Goal: Information Seeking & Learning: Learn about a topic

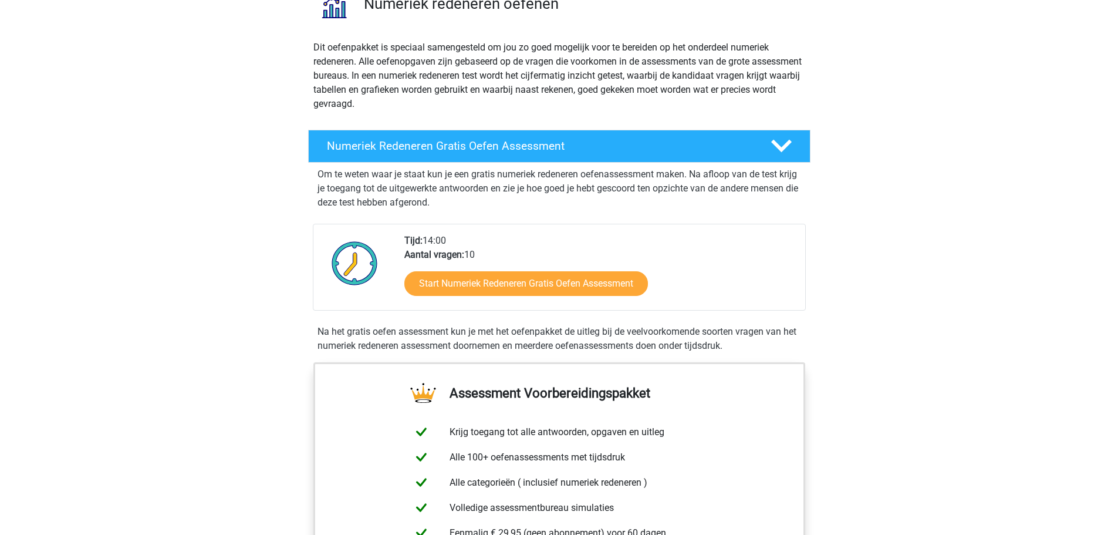
scroll to position [117, 0]
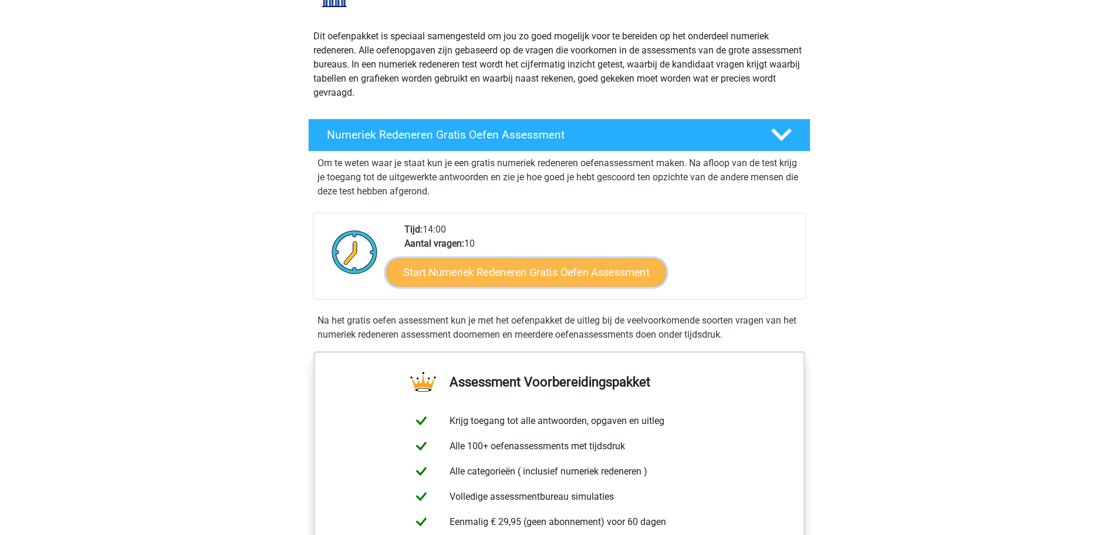
click at [585, 272] on link "Start Numeriek Redeneren Gratis Oefen Assessment" at bounding box center [526, 272] width 280 height 28
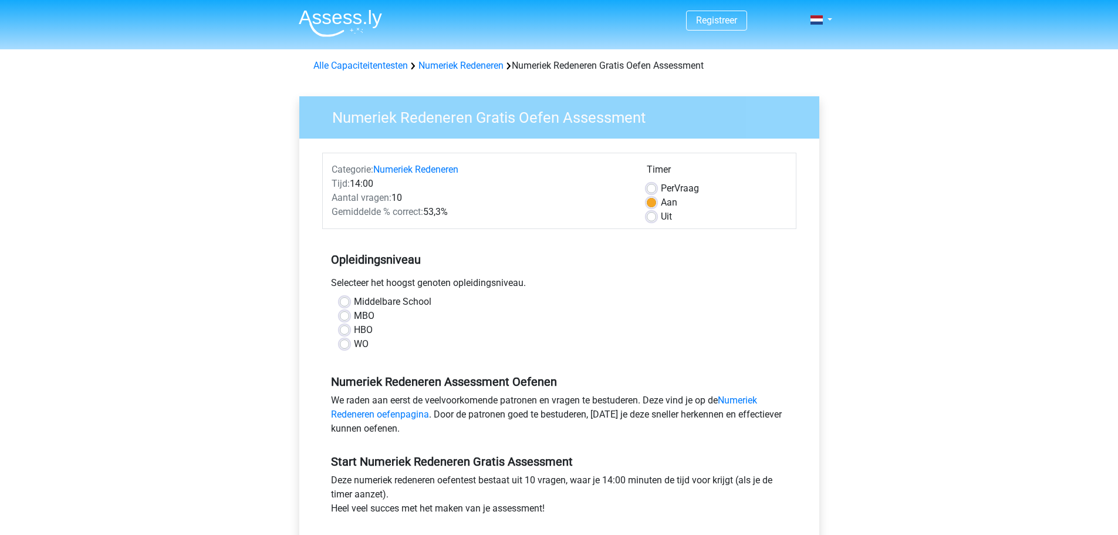
click at [354, 340] on label "WO" at bounding box center [361, 344] width 15 height 14
click at [342, 340] on input "WO" at bounding box center [344, 343] width 9 height 12
radio input "true"
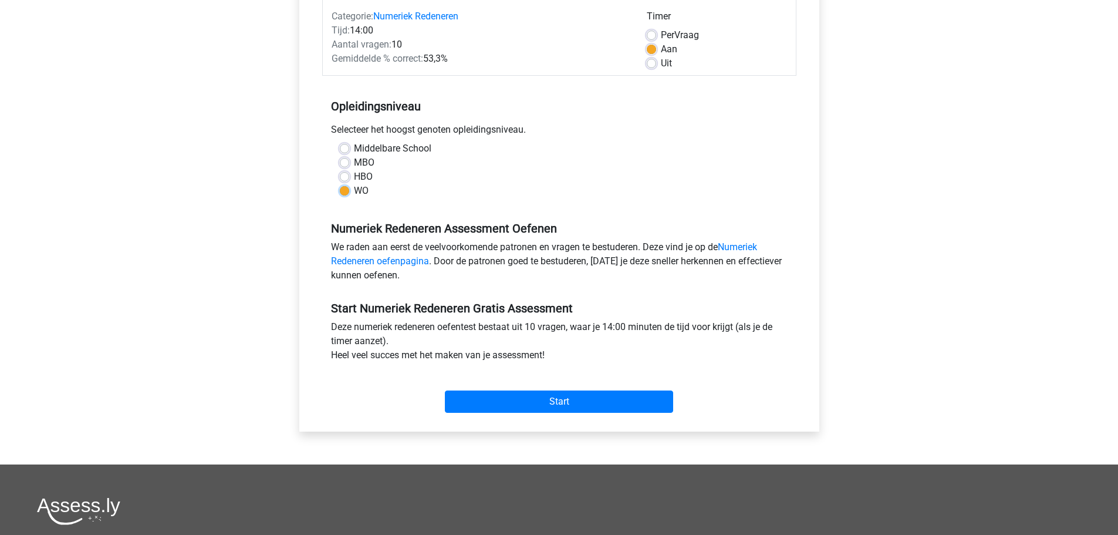
scroll to position [176, 0]
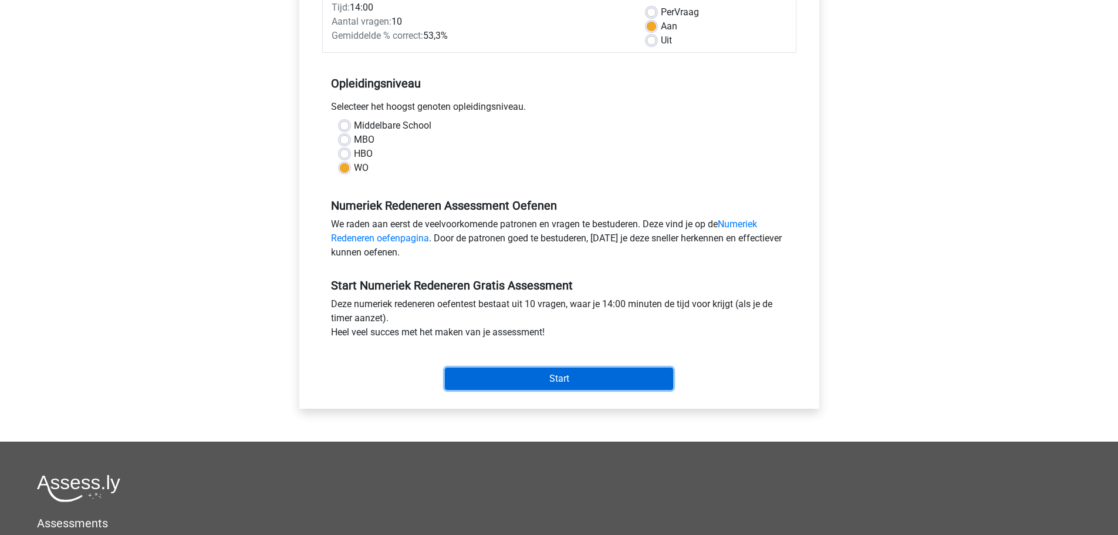
click at [571, 380] on input "Start" at bounding box center [559, 378] width 228 height 22
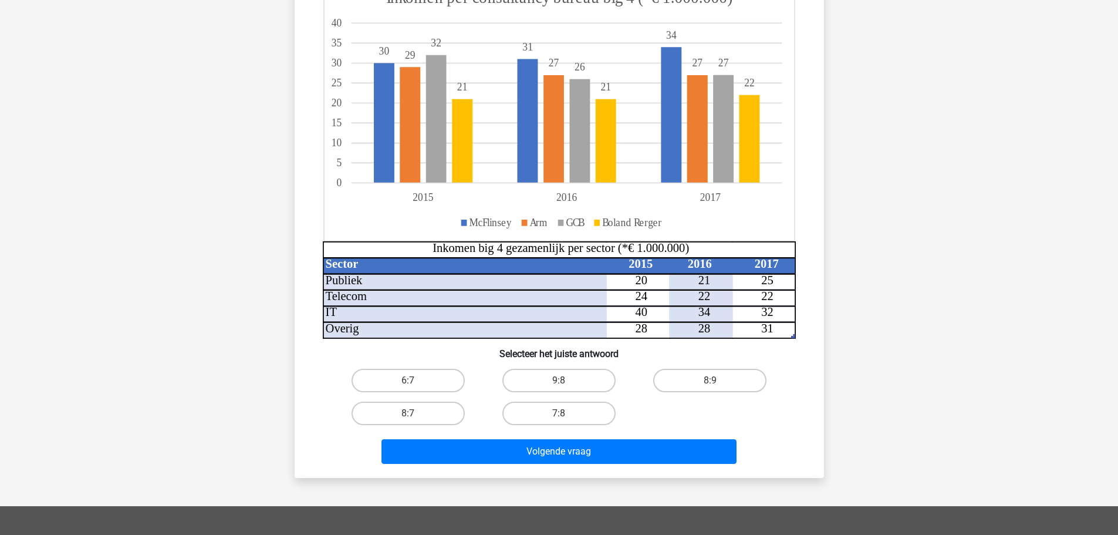
scroll to position [176, 0]
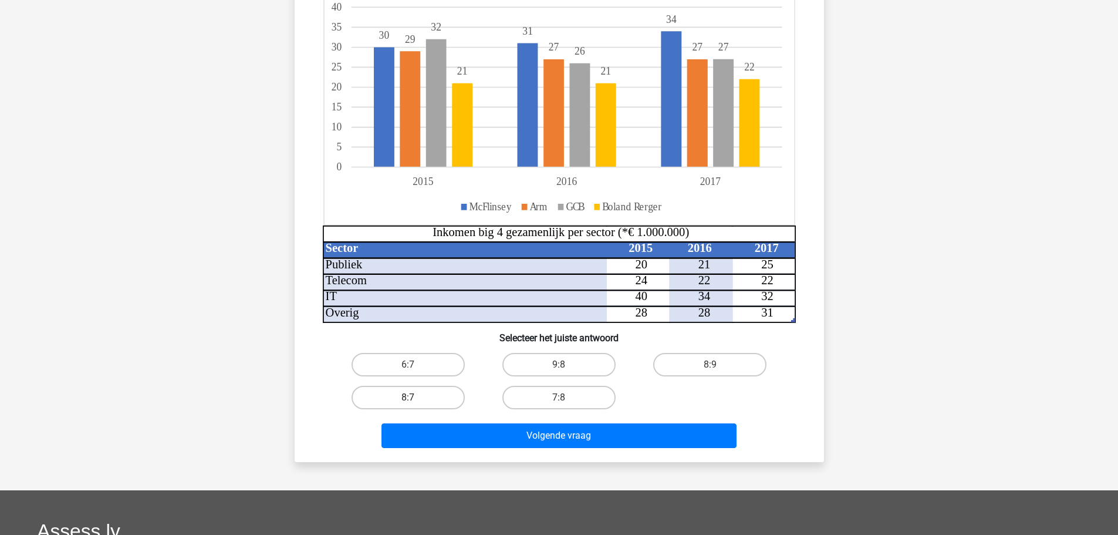
click at [419, 395] on label "8:7" at bounding box center [408, 397] width 113 height 23
click at [416, 397] on input "8:7" at bounding box center [412, 401] width 8 height 8
radio input "true"
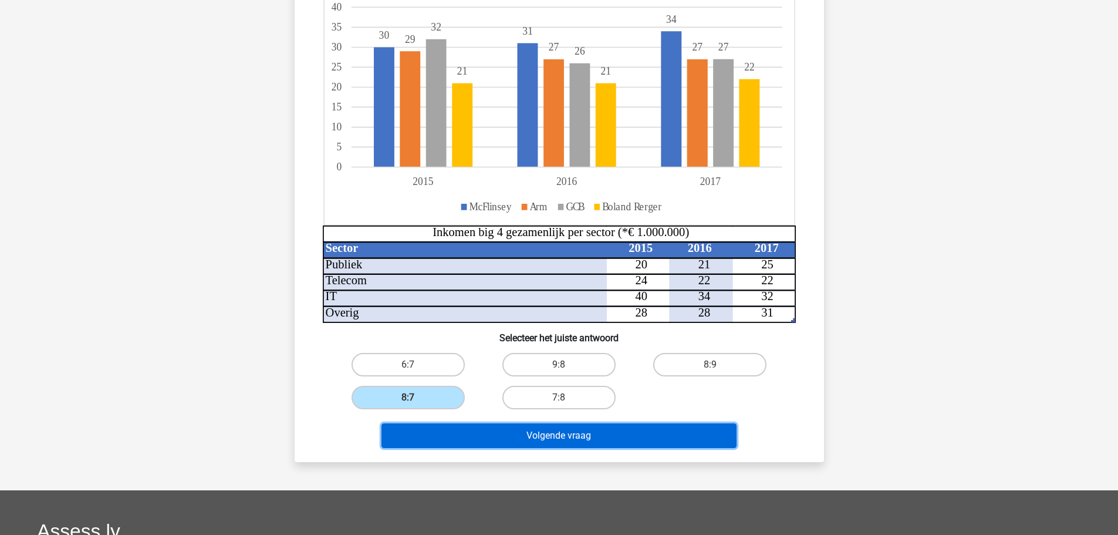
click at [603, 435] on button "Volgende vraag" at bounding box center [559, 435] width 355 height 25
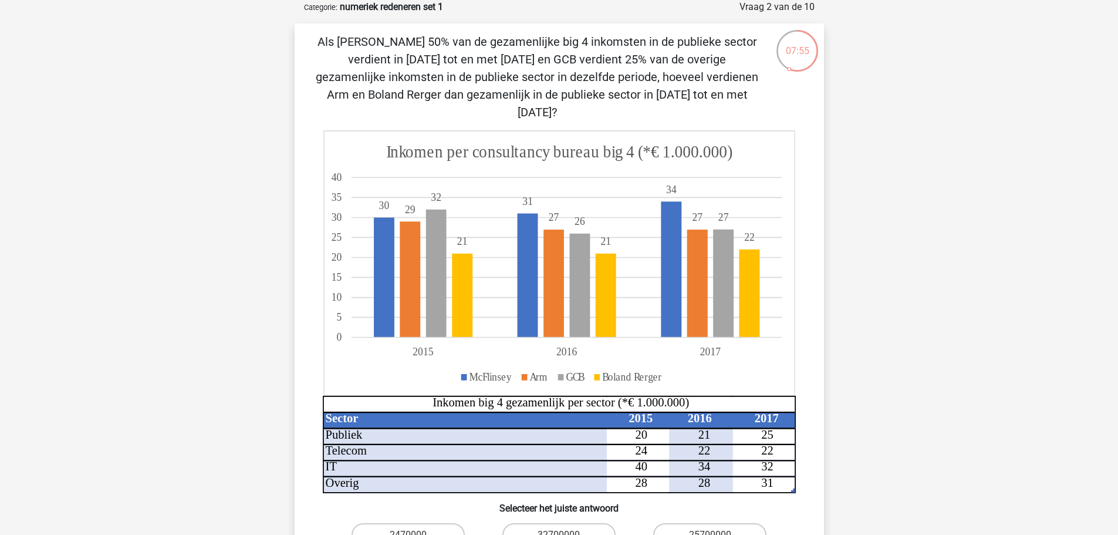
scroll to position [117, 0]
